Goal: Find contact information: Find contact information

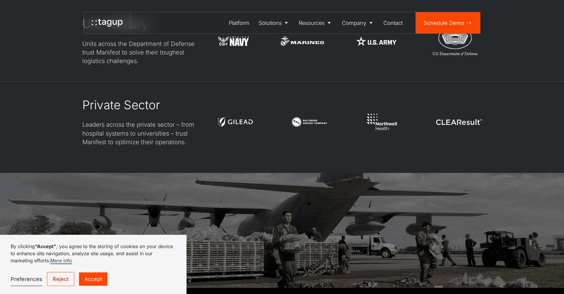
scroll to position [1869, 0]
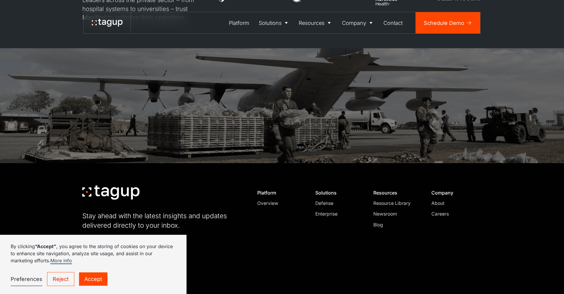
click at [390, 211] on div "Newsroom" at bounding box center [395, 214] width 45 height 7
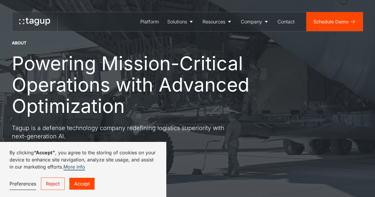
scroll to position [82, 0]
click at [51, 183] on link "Reject" at bounding box center [53, 183] width 24 height 12
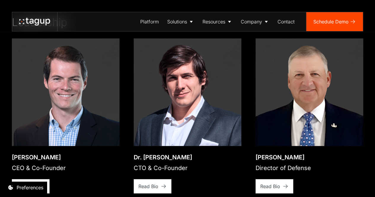
scroll to position [823, 0]
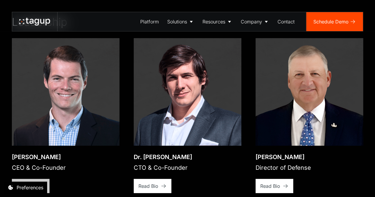
click at [34, 182] on div "Read Bio" at bounding box center [27, 185] width 20 height 7
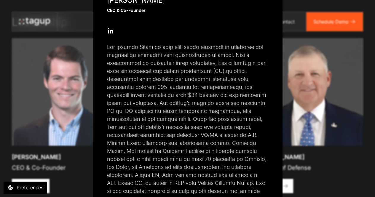
scroll to position [137, 0]
click at [163, 85] on p at bounding box center [187, 123] width 161 height 160
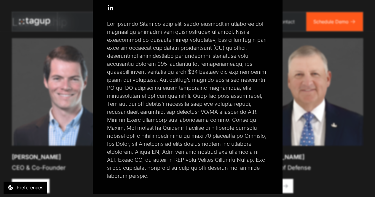
scroll to position [161, 0]
click at [84, 146] on div "Close popup Jon Garrity CEO & Co-Founder Open Open Twitter profile Send Email O…" at bounding box center [187, 98] width 375 height 197
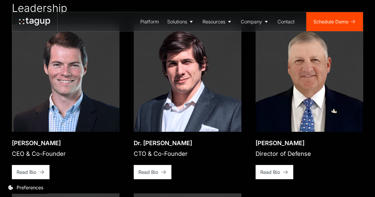
scroll to position [837, 0]
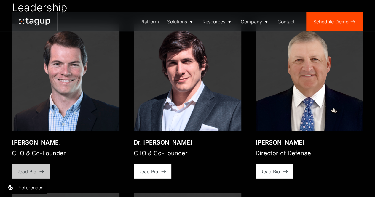
click at [35, 164] on link "Read Bio" at bounding box center [31, 171] width 38 height 14
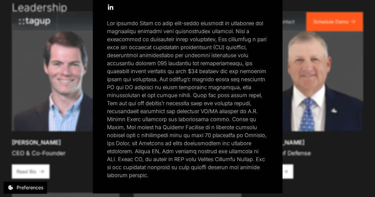
click at [108, 6] on icon at bounding box center [110, 8] width 5 height 4
